Goal: Task Accomplishment & Management: Complete application form

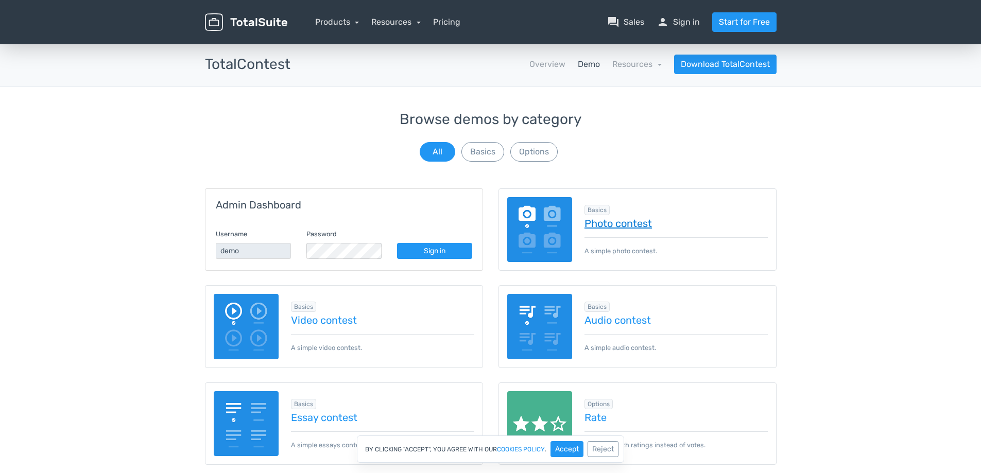
click at [621, 223] on link "Photo contest" at bounding box center [676, 223] width 183 height 11
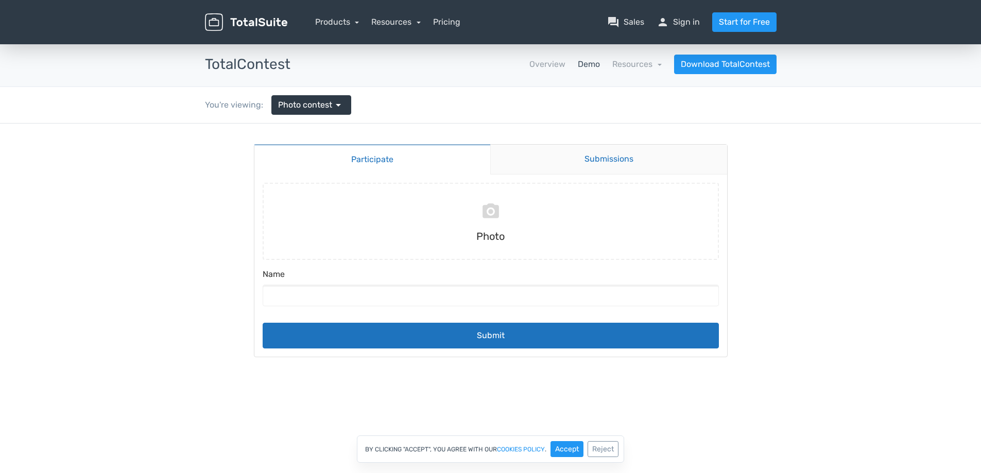
click at [579, 164] on link "Submissions" at bounding box center [608, 160] width 237 height 30
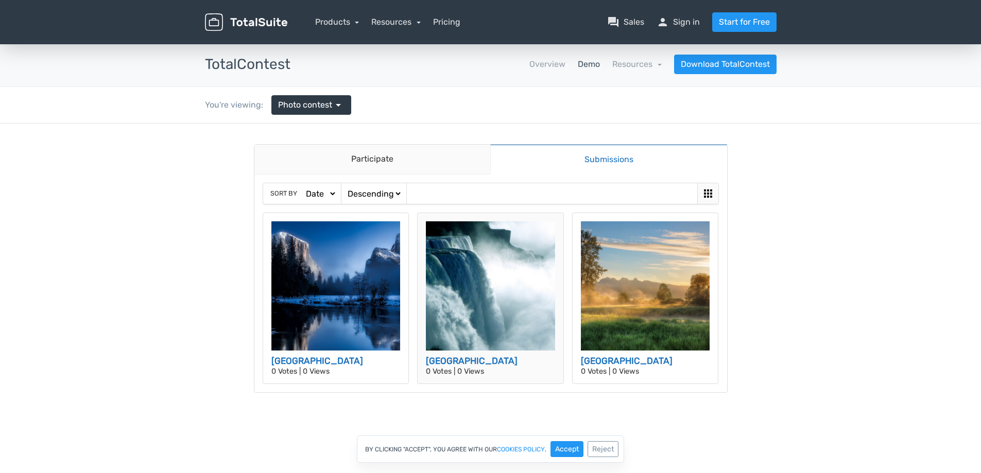
click at [469, 372] on p "0 Votes | 0 Views" at bounding box center [490, 371] width 129 height 7
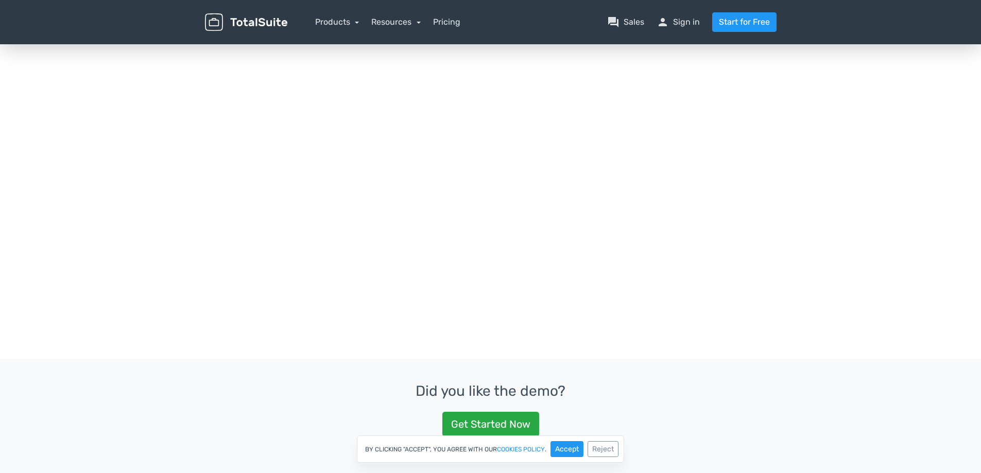
scroll to position [309, 0]
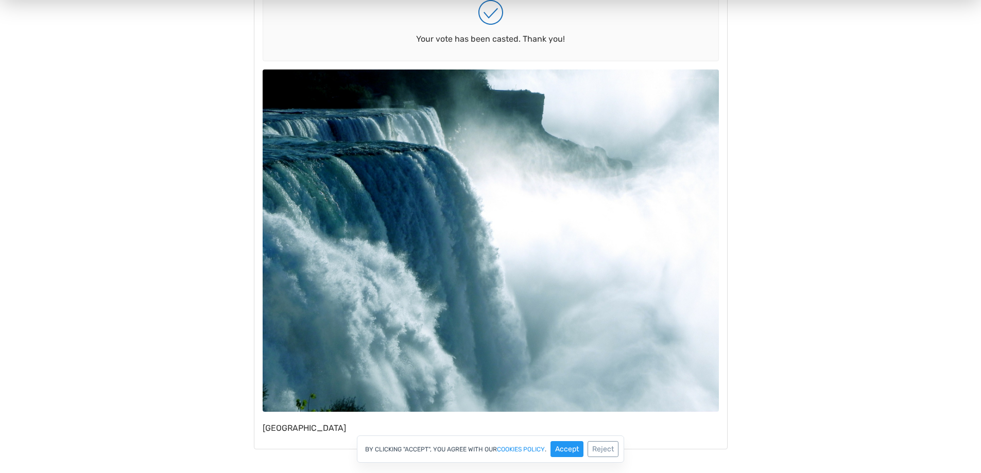
scroll to position [52, 0]
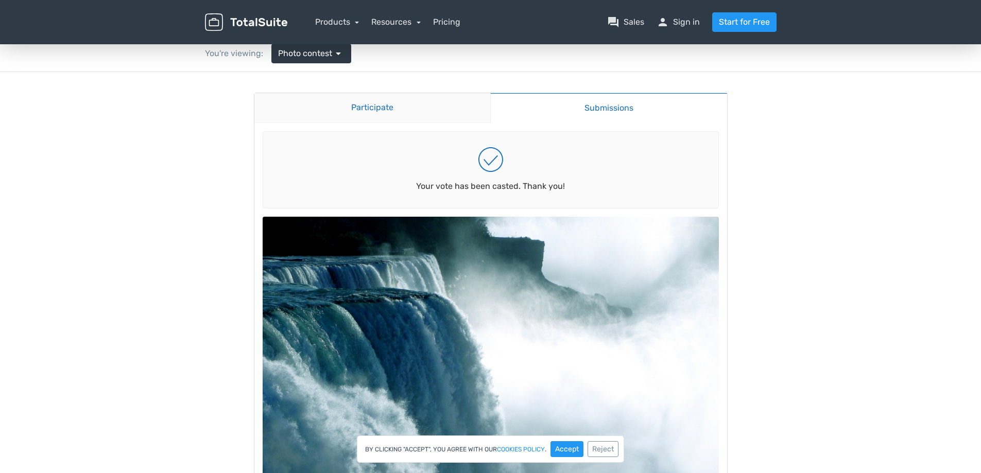
click at [359, 114] on link "Participate" at bounding box center [372, 108] width 236 height 30
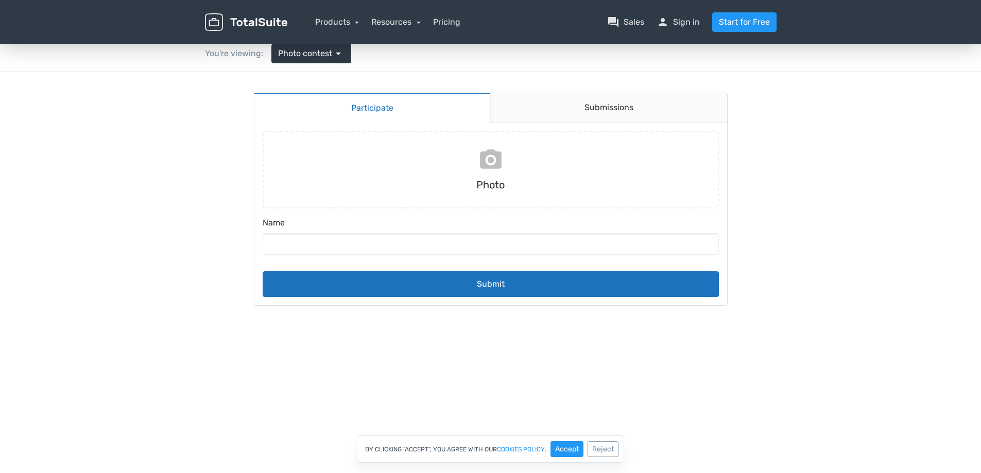
click at [490, 159] on input "file" at bounding box center [491, 169] width 465 height 77
type input "C:\fakepath\design-17141dcd-1b7a-429c-b31e-c8295314f5c8.png"
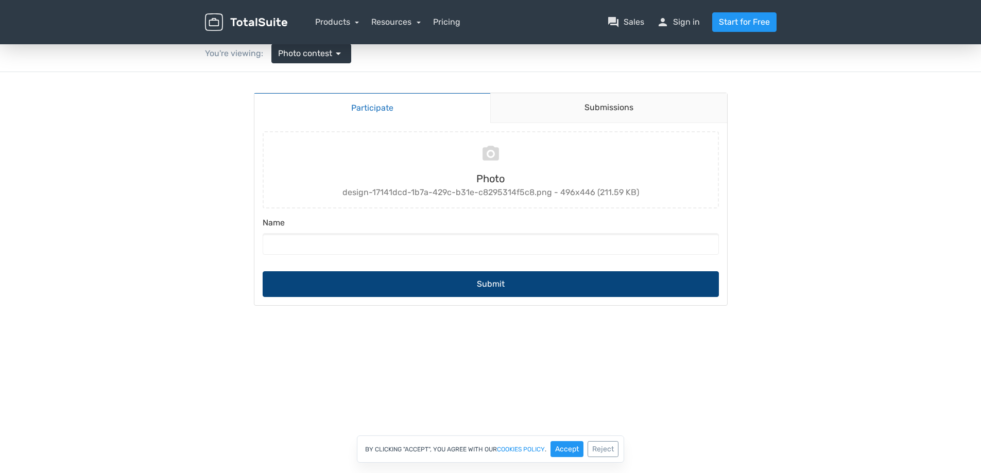
click at [480, 283] on button "Submit" at bounding box center [491, 284] width 456 height 26
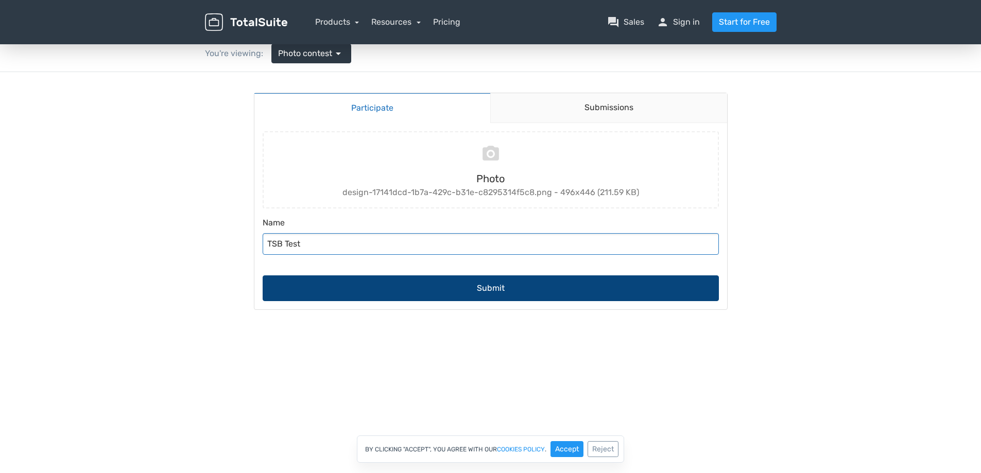
type input "TSB Test"
click at [494, 289] on button "Submit" at bounding box center [491, 289] width 456 height 26
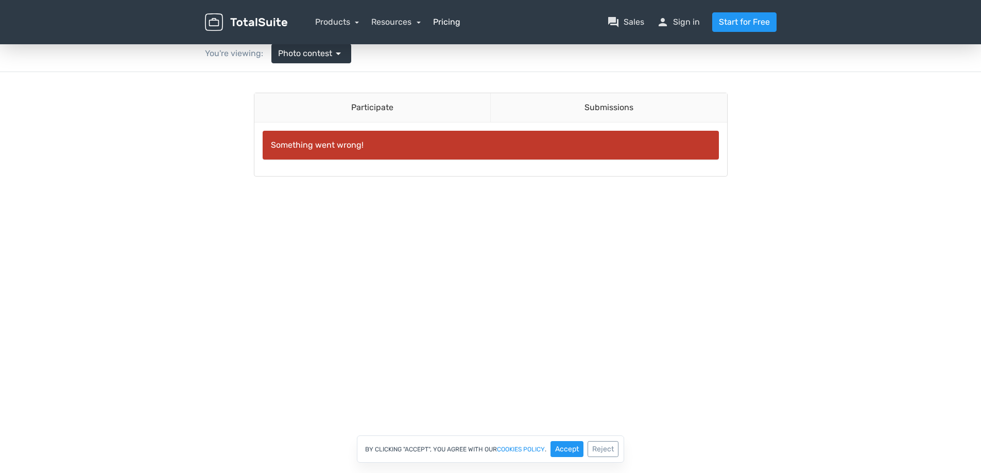
click at [447, 20] on link "Pricing" at bounding box center [446, 22] width 27 height 12
